Goal: Information Seeking & Learning: Learn about a topic

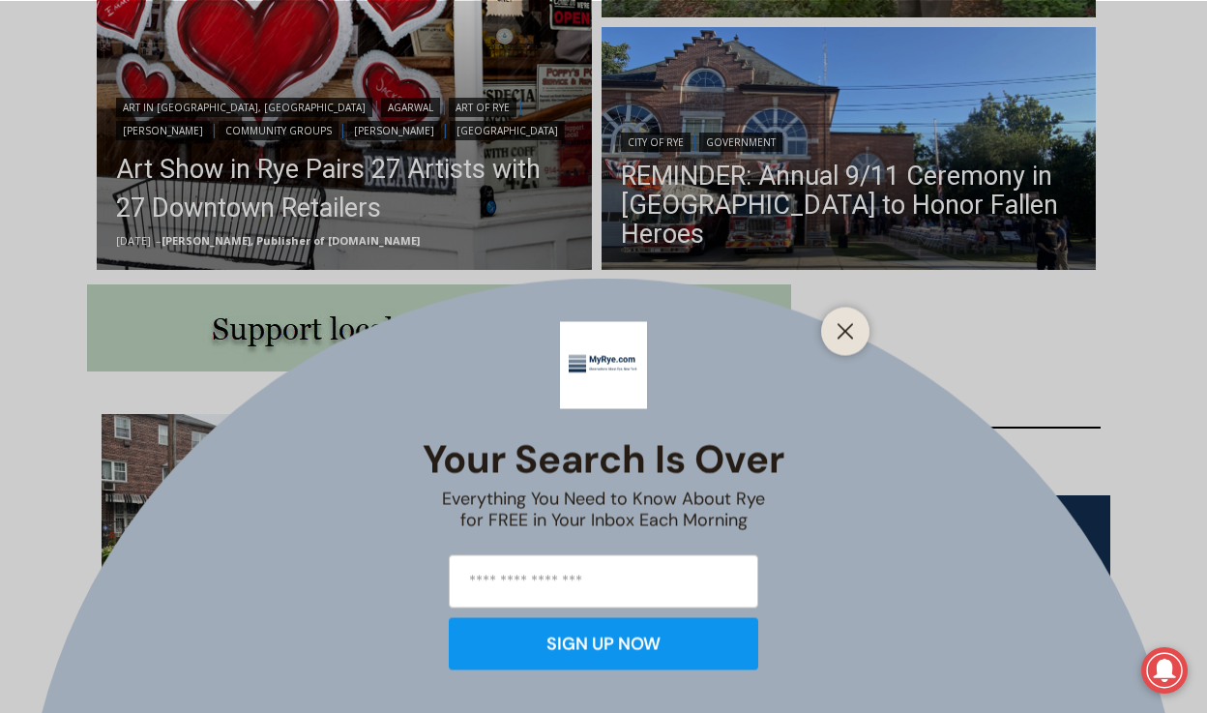
scroll to position [767, 0]
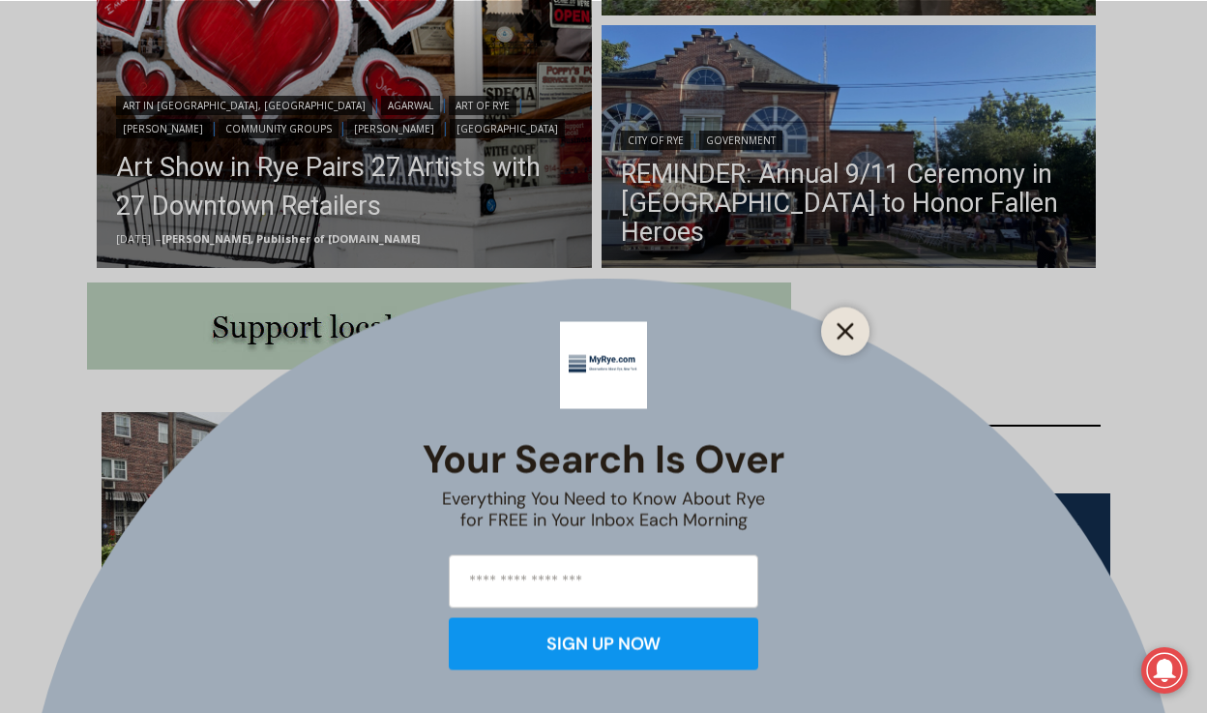
click at [835, 333] on button "Close" at bounding box center [845, 330] width 27 height 27
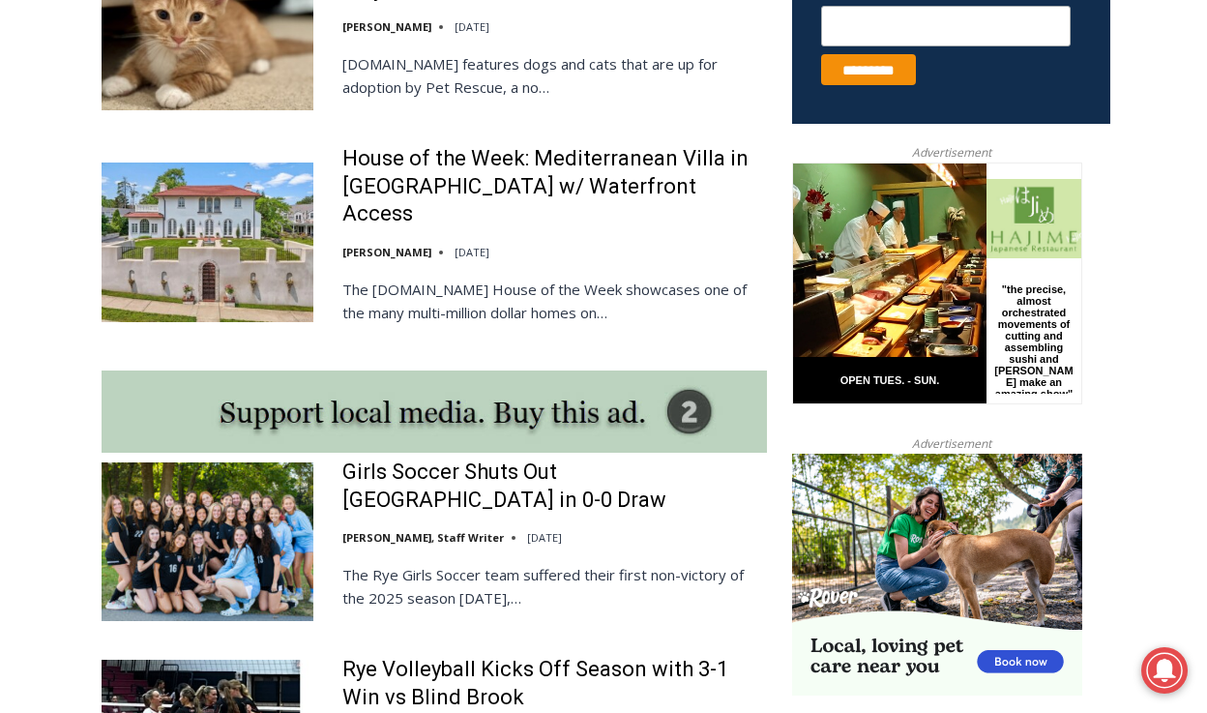
scroll to position [1470, 0]
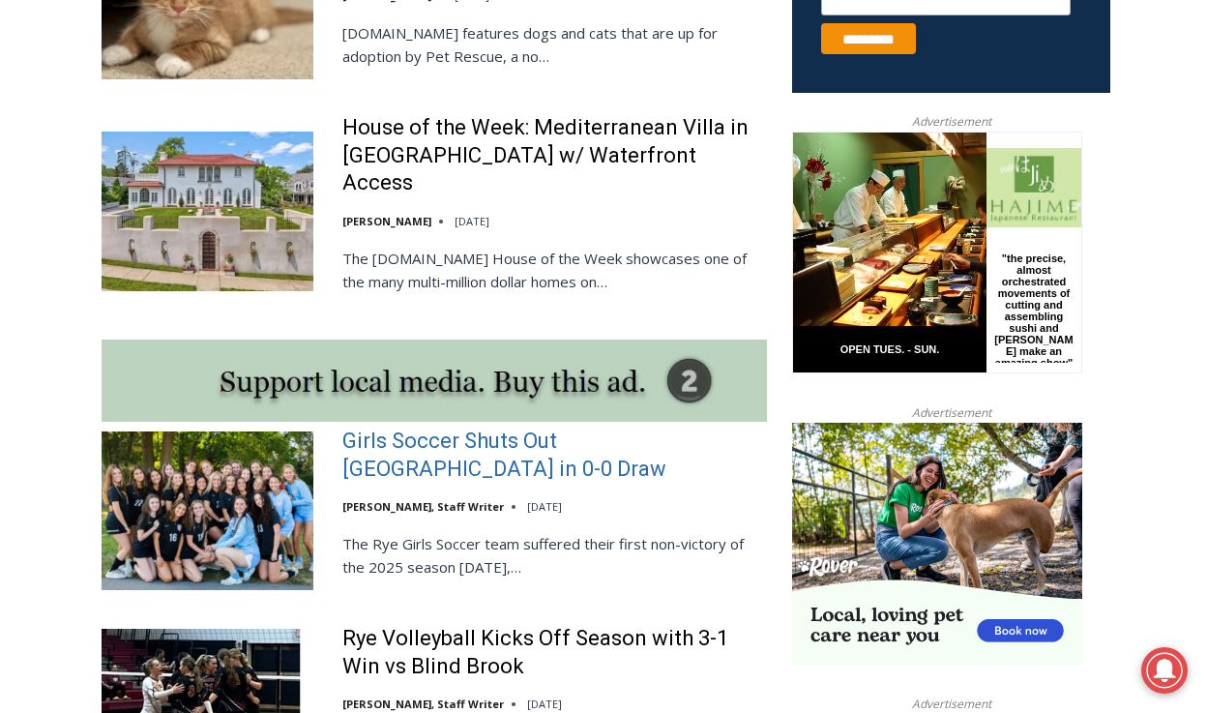
click at [553, 427] on link "Girls Soccer Shuts Out Eastchester in 0-0 Draw" at bounding box center [554, 454] width 424 height 55
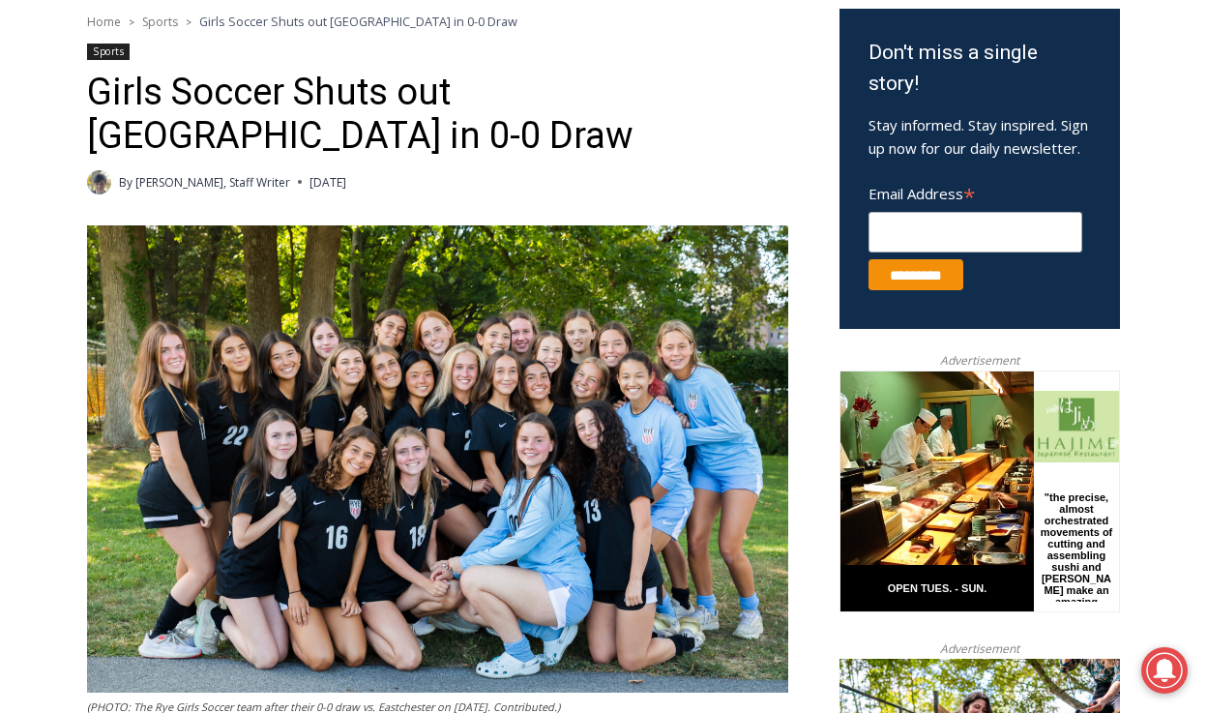
scroll to position [620, 0]
